Goal: Task Accomplishment & Management: Manage account settings

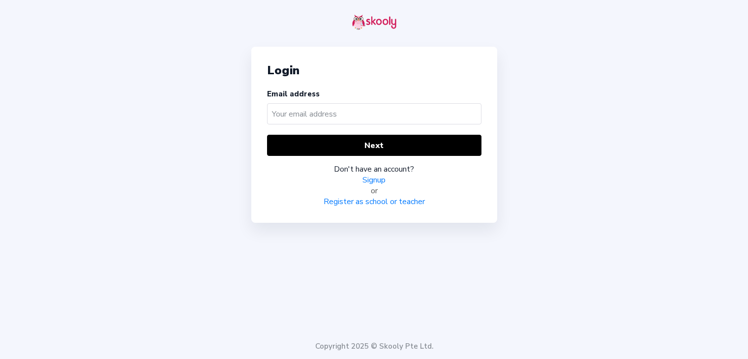
type input "b"
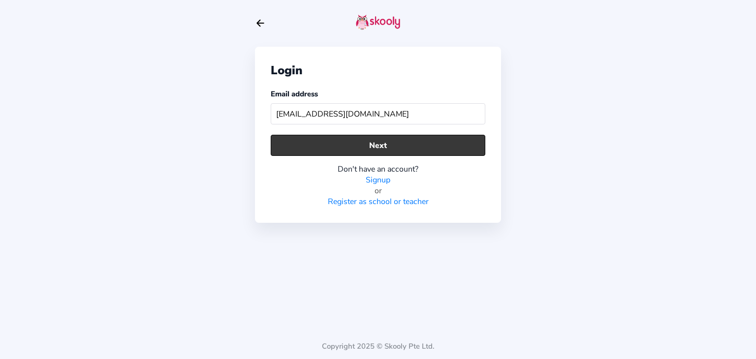
type input "[EMAIL_ADDRESS][DOMAIN_NAME]"
click at [362, 141] on button "Next" at bounding box center [378, 145] width 215 height 21
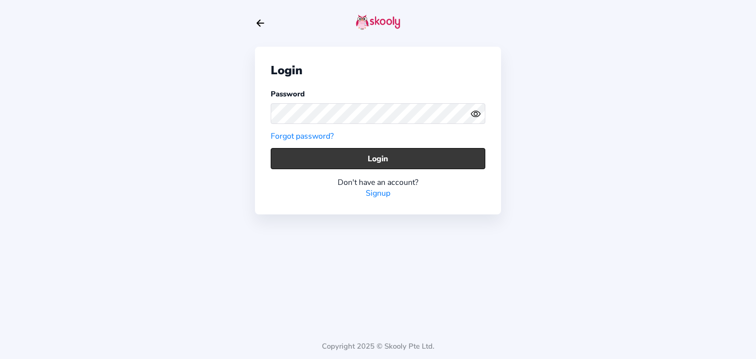
click at [378, 156] on button "Login" at bounding box center [378, 158] width 215 height 21
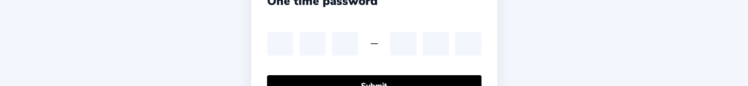
scroll to position [69, 0]
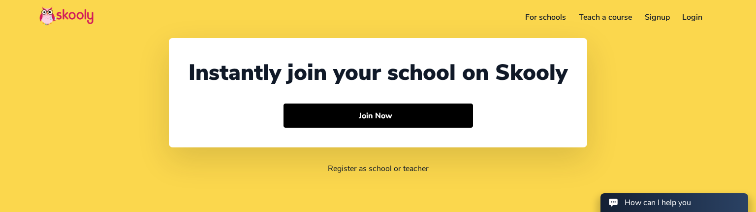
select select "91"
select select "[GEOGRAPHIC_DATA]"
select select "[GEOGRAPHIC_DATA]/[GEOGRAPHIC_DATA]"
